Goal: Find specific page/section: Find specific page/section

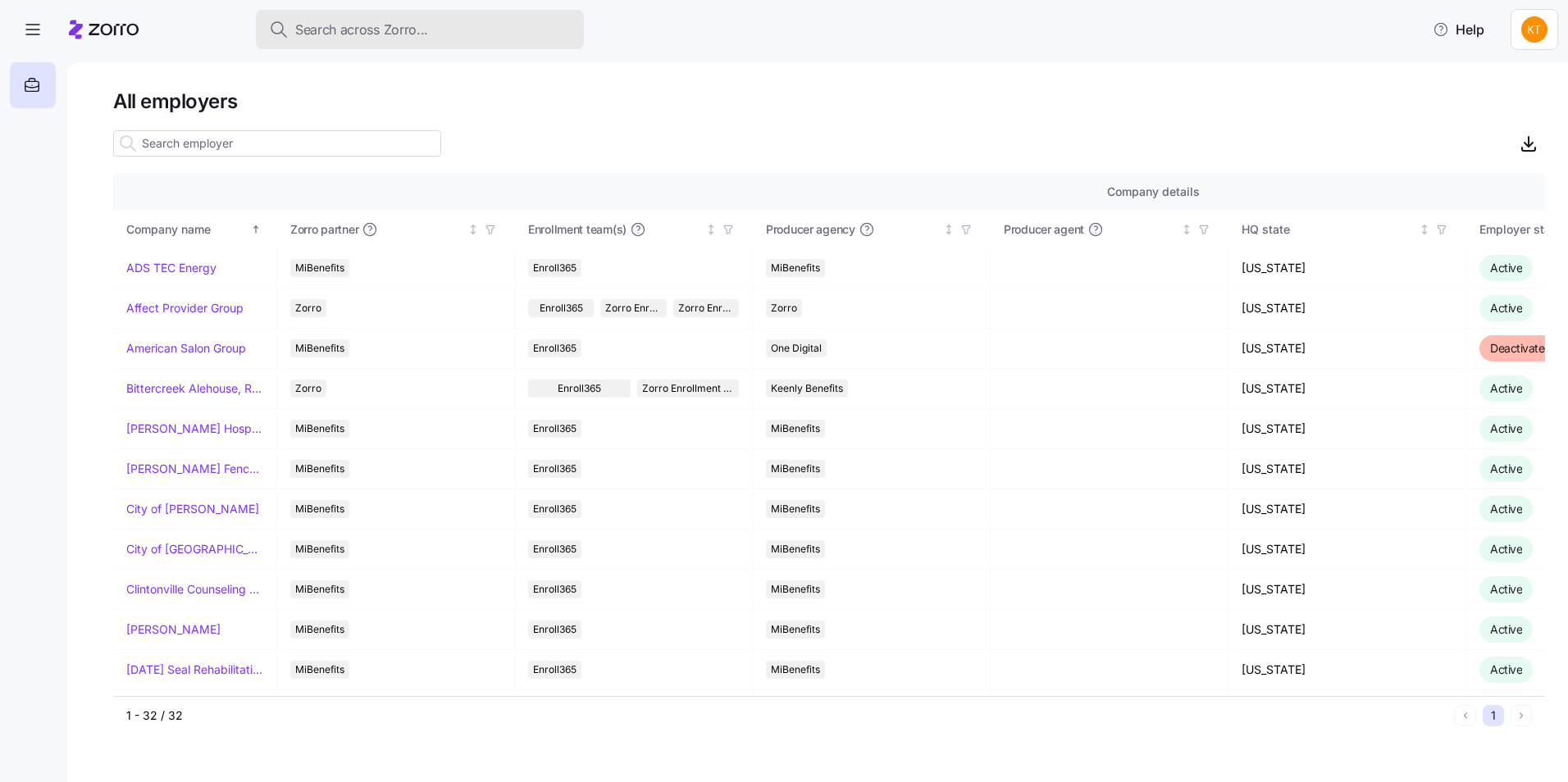
click at [440, 42] on button "Search across Zorro..." at bounding box center [419, 29] width 328 height 40
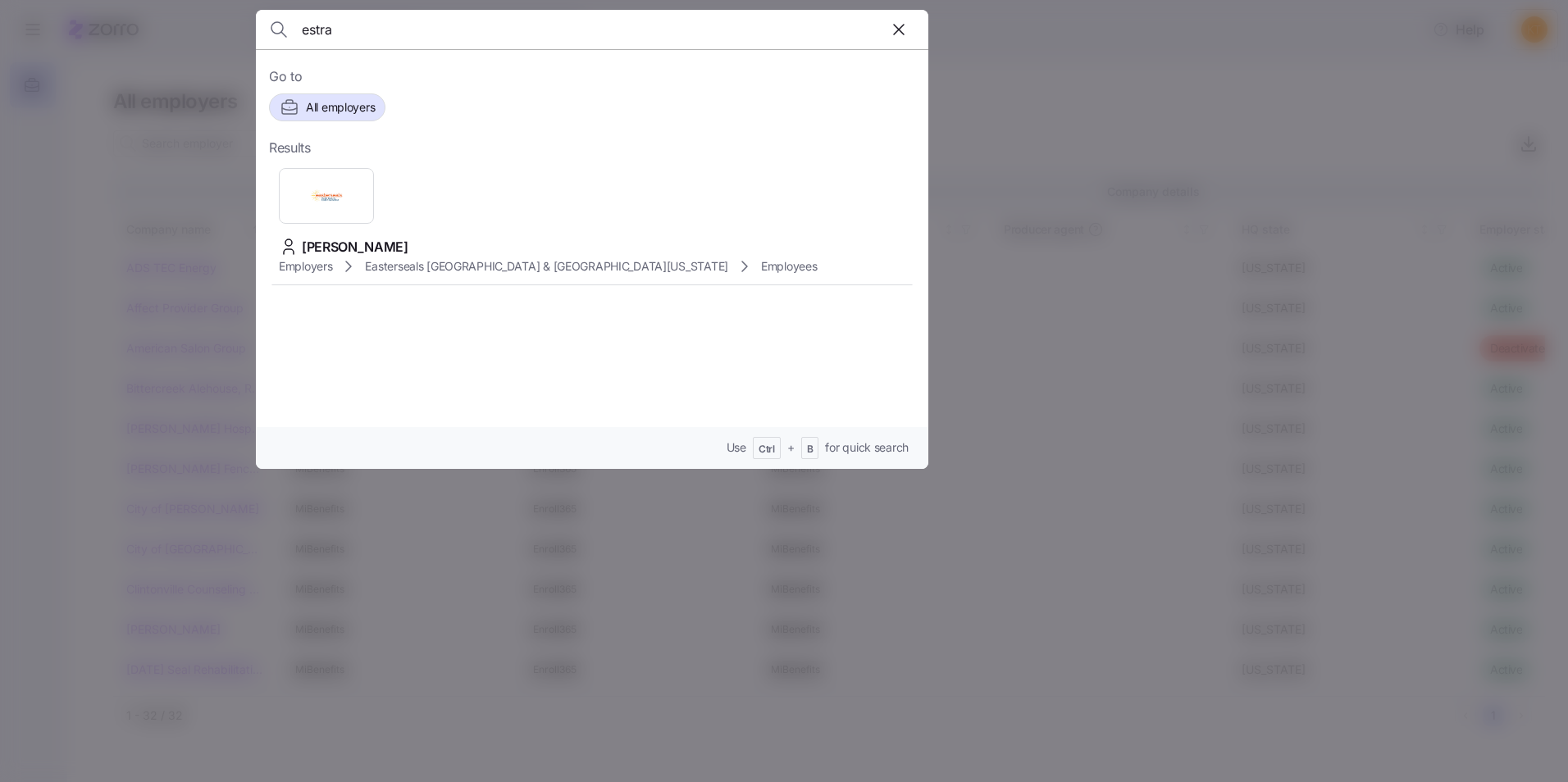
type input "estra"
click at [904, 21] on icon "button" at bounding box center [898, 29] width 20 height 20
click at [957, 30] on div at bounding box center [784, 391] width 1568 height 782
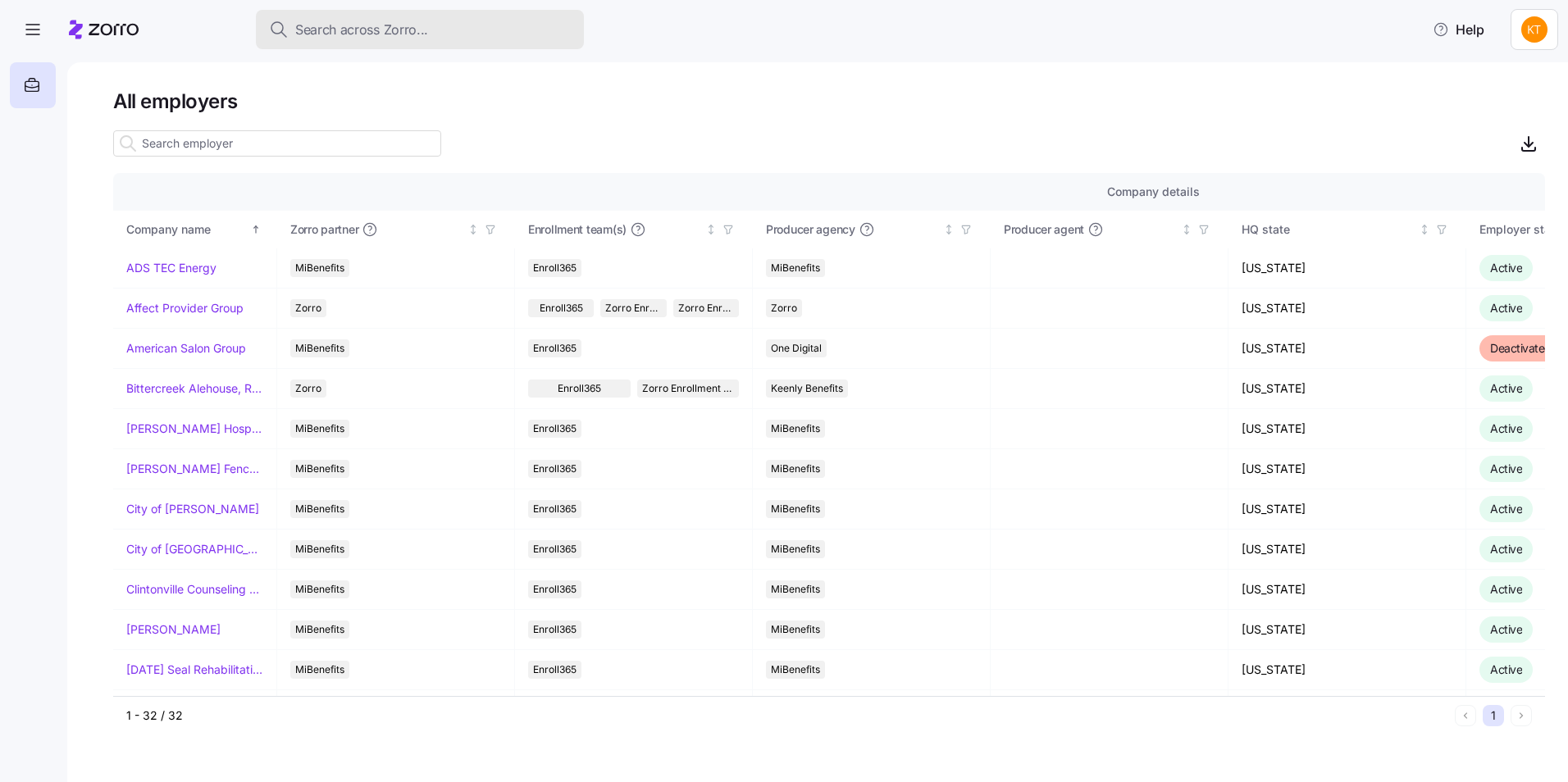
click at [534, 34] on div "Search across Zorro..." at bounding box center [419, 30] width 301 height 21
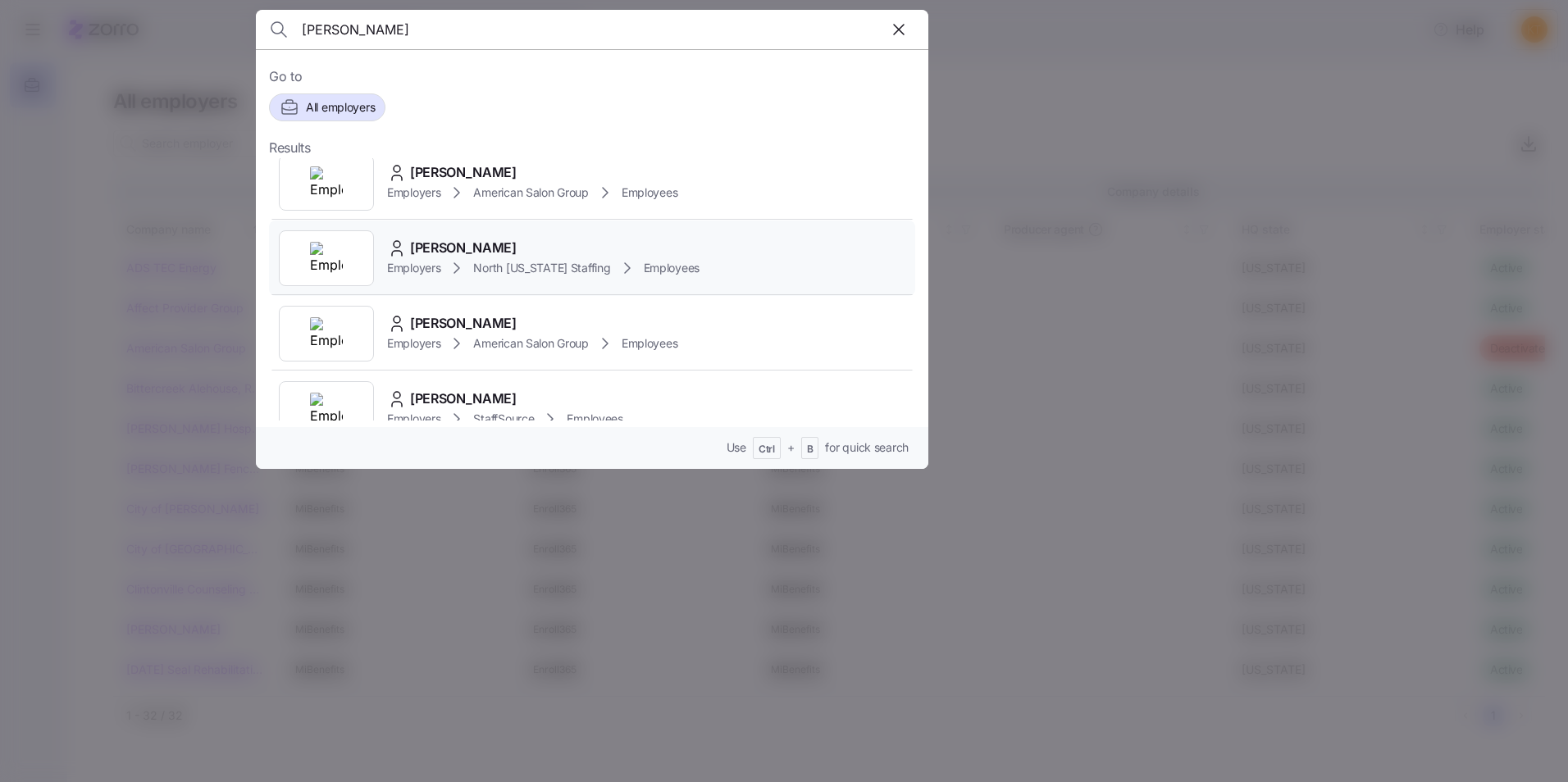
scroll to position [190, 0]
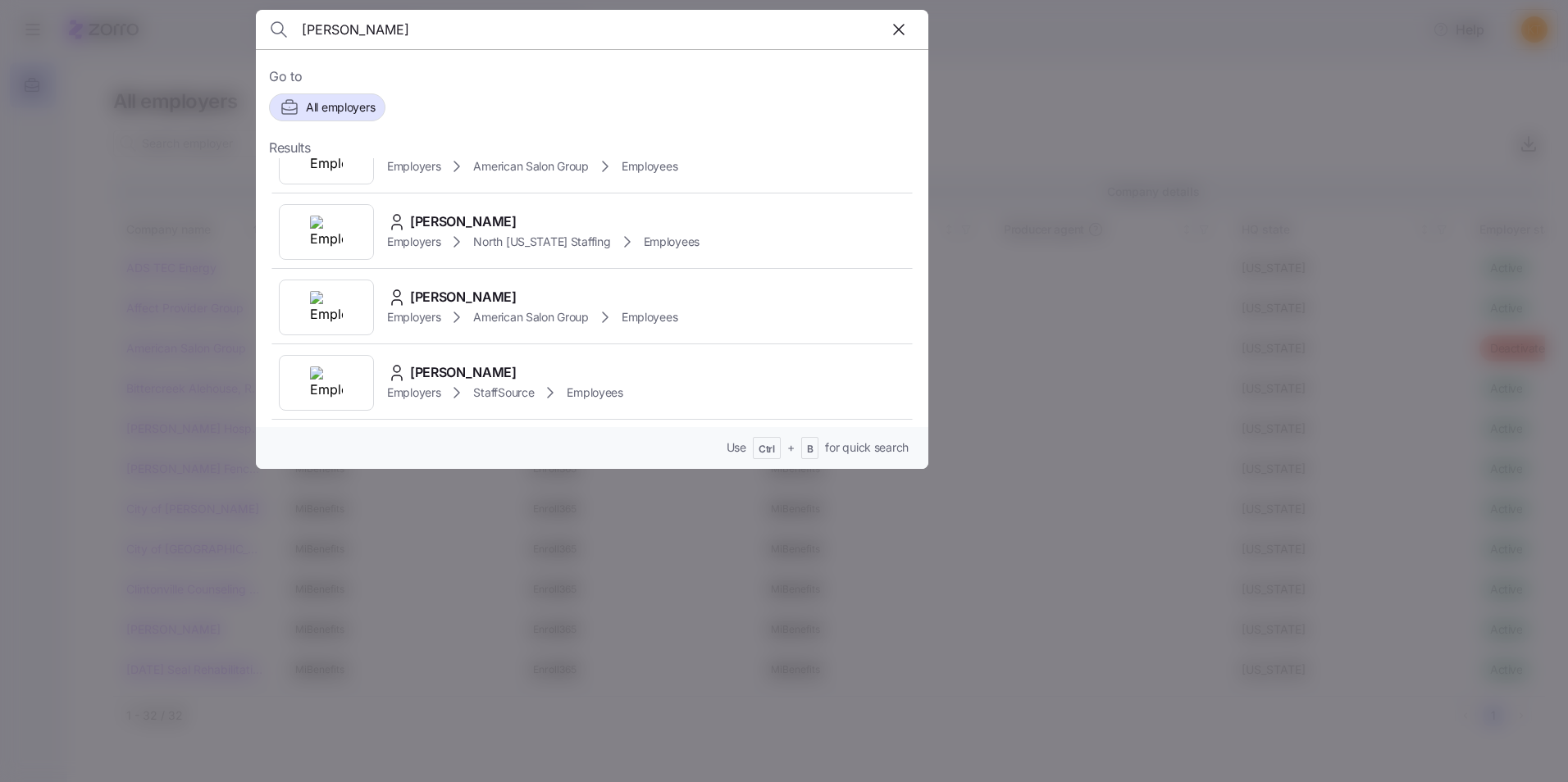
type input "[PERSON_NAME]"
